Goal: Information Seeking & Learning: Learn about a topic

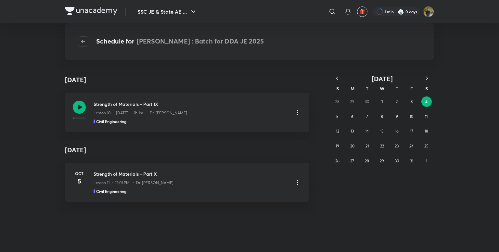
click at [334, 78] on icon "button" at bounding box center [337, 78] width 6 height 6
click at [410, 147] on abbr "26" at bounding box center [411, 146] width 4 height 5
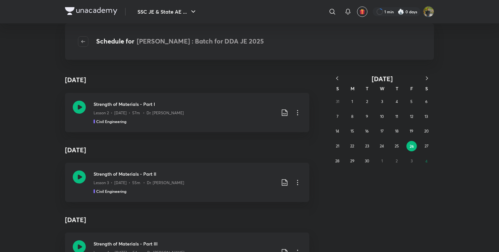
scroll to position [65, 0]
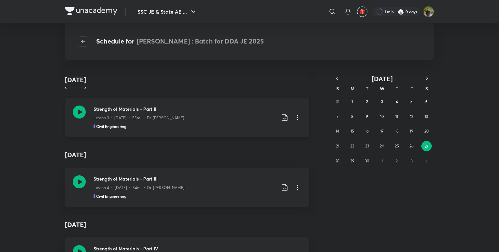
click at [272, 117] on div "Lesson 3 • Sep 27 • 55m • Dr. Jaspal Singh" at bounding box center [185, 116] width 182 height 8
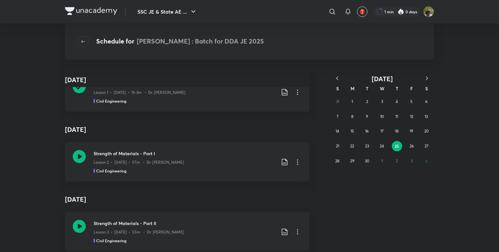
scroll to position [52, 0]
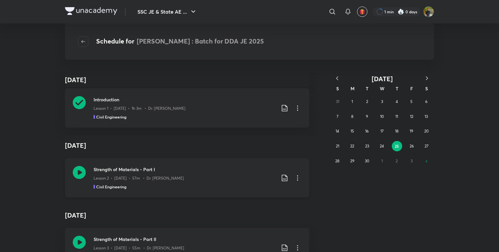
click at [201, 179] on div "Lesson 2 • Sep 26 • 57m • Dr. Jaspal Singh" at bounding box center [185, 177] width 182 height 8
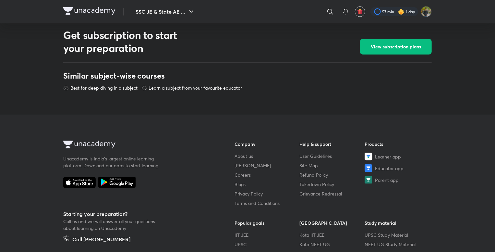
scroll to position [371, 0]
